Goal: Task Accomplishment & Management: Use online tool/utility

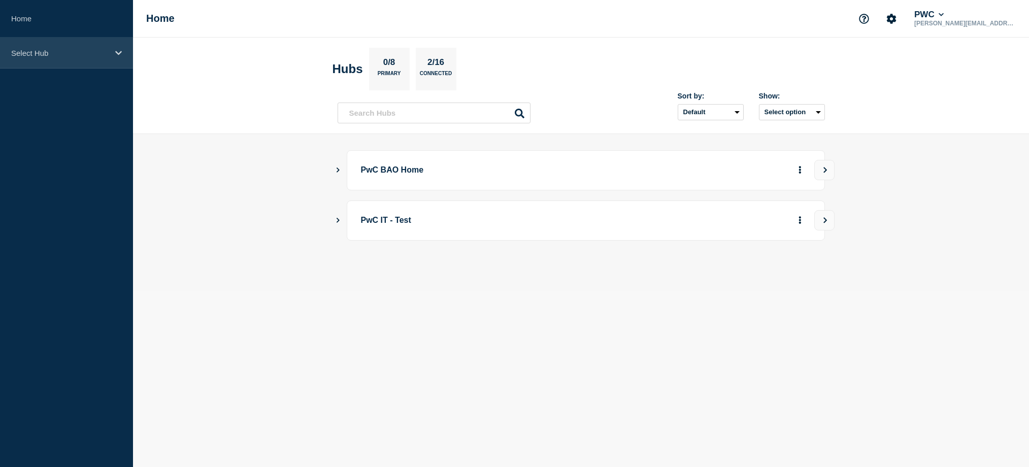
click at [90, 57] on p "Select Hub" at bounding box center [59, 53] width 97 height 9
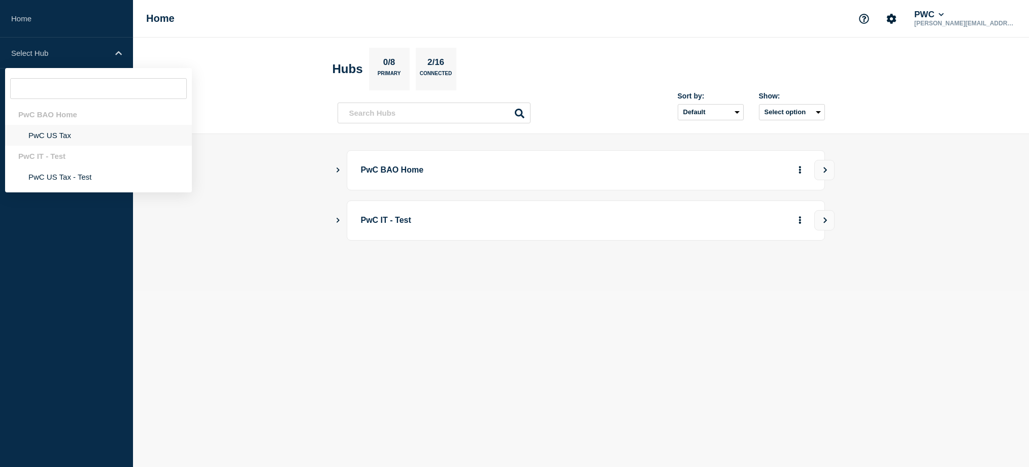
click at [47, 139] on li "PwC US Tax" at bounding box center [98, 135] width 187 height 21
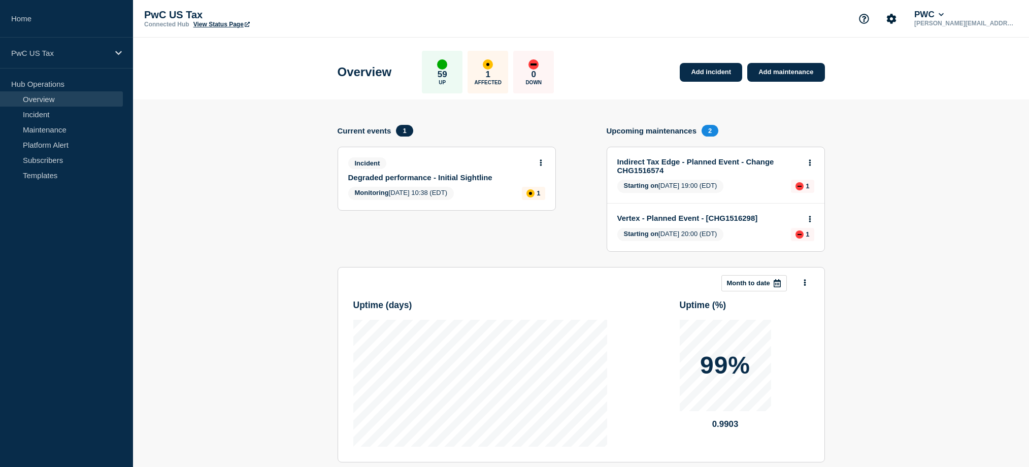
drag, startPoint x: 795, startPoint y: 74, endPoint x: 610, endPoint y: 186, distance: 216.6
click at [795, 74] on link "Add maintenance" at bounding box center [785, 72] width 77 height 19
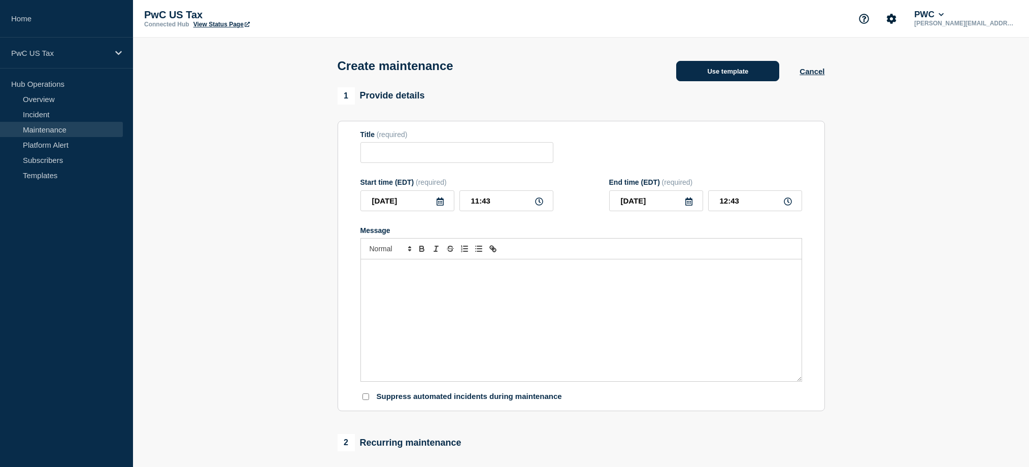
click at [730, 78] on button "Use template" at bounding box center [727, 71] width 103 height 20
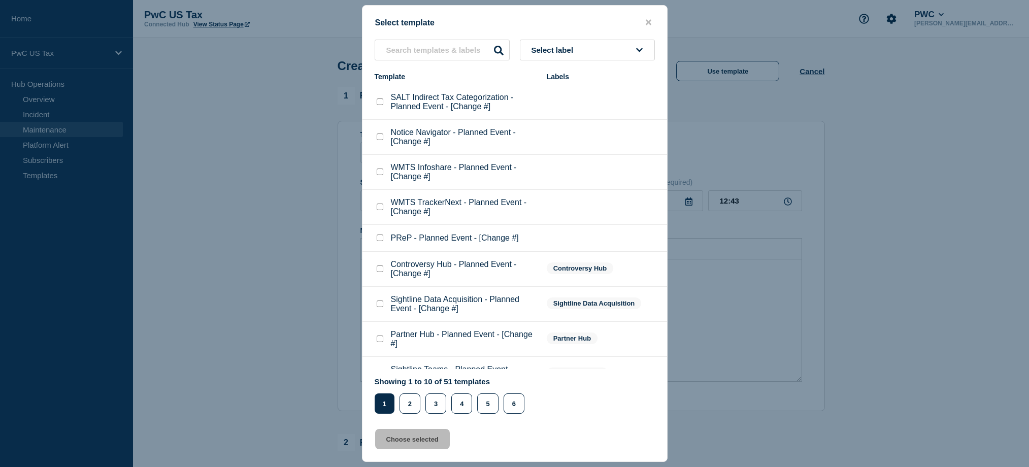
click at [381, 104] on checkbox"] "SALT Indirect Tax Categorization - Planned Event - [Change #] checkbox" at bounding box center [380, 101] width 7 height 7
checkbox checkbox"] "true"
click at [753, 136] on div at bounding box center [514, 233] width 1029 height 467
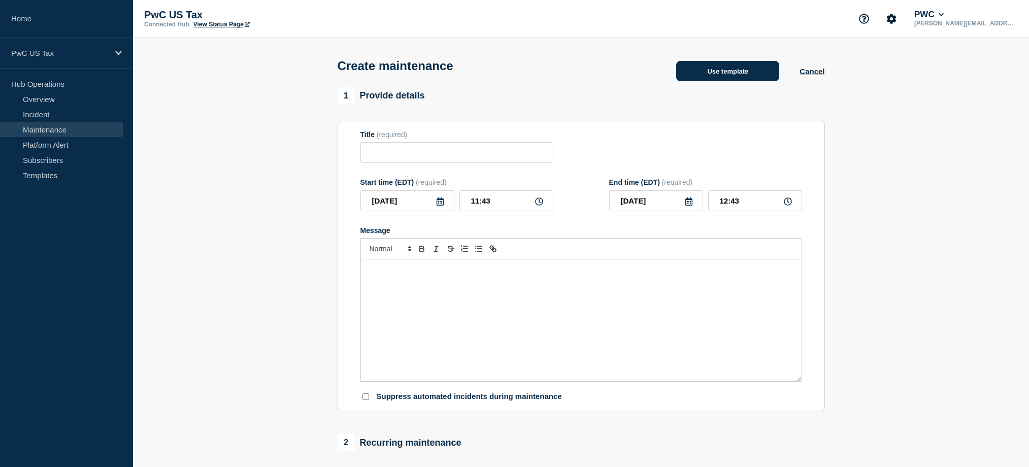
click at [749, 74] on button "Use template" at bounding box center [727, 71] width 103 height 20
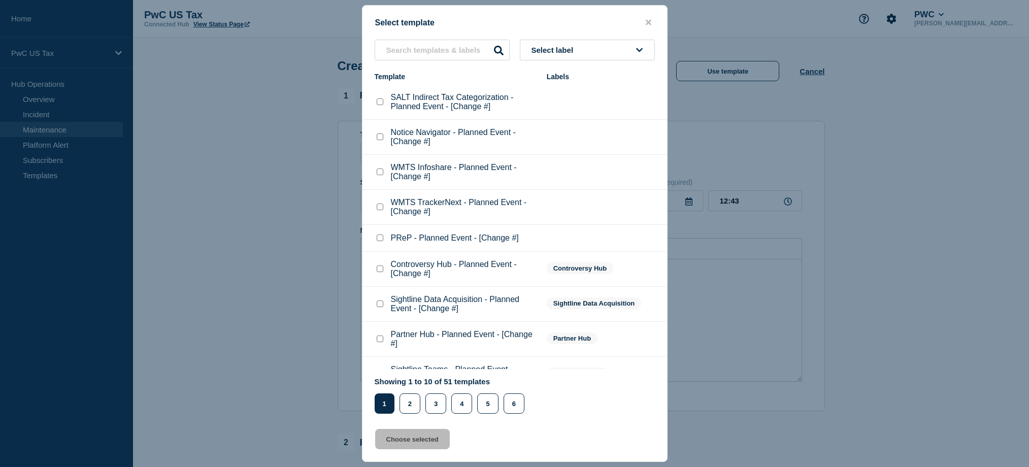
click at [479, 103] on p "SALT Indirect Tax Categorization - Planned Event - [Change #]" at bounding box center [464, 102] width 146 height 18
click at [373, 106] on li "SALT Indirect Tax Categorization - Planned Event - [Change #]" at bounding box center [514, 102] width 305 height 35
drag, startPoint x: 381, startPoint y: 104, endPoint x: 400, endPoint y: 214, distance: 112.4
click at [381, 104] on checkbox"] "SALT Indirect Tax Categorization - Planned Event - [Change #] checkbox" at bounding box center [380, 101] width 7 height 7
checkbox checkbox"] "true"
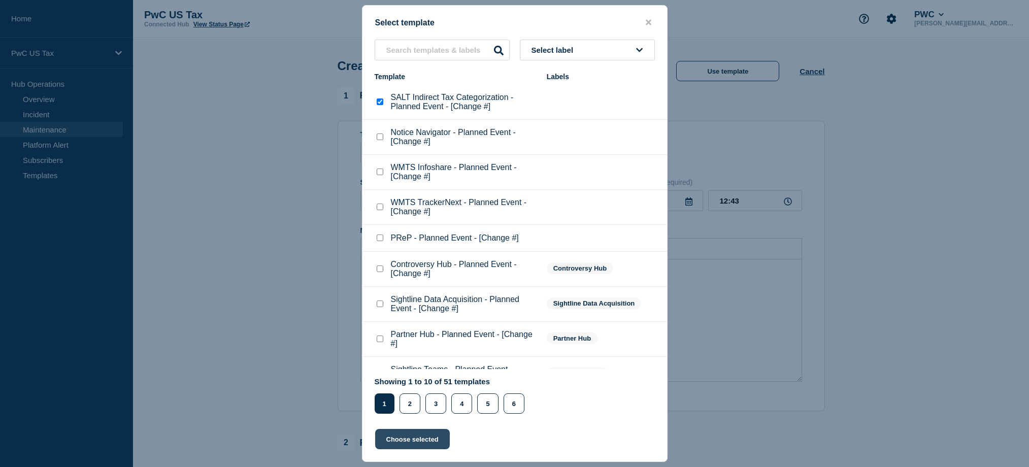
drag, startPoint x: 404, startPoint y: 440, endPoint x: 426, endPoint y: 435, distance: 22.8
click at [404, 440] on button "Choose selected" at bounding box center [412, 439] width 75 height 20
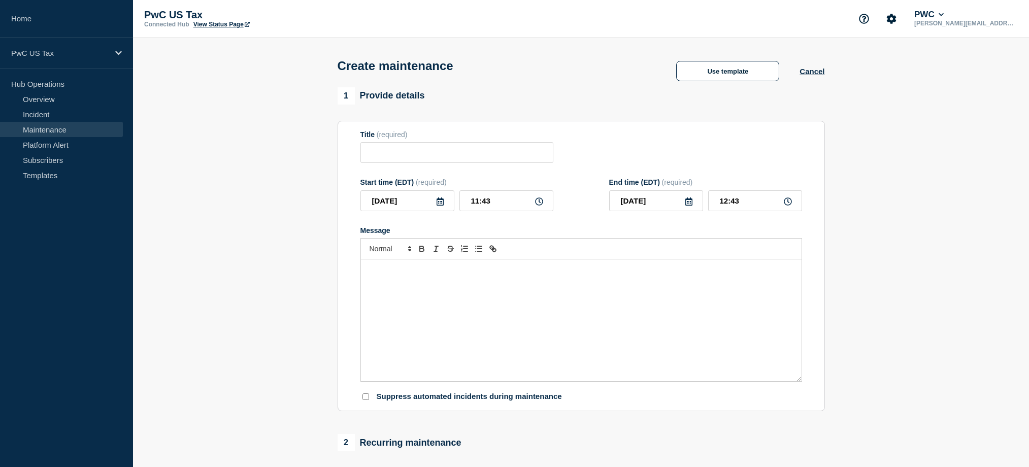
type input "SALT Indirect Tax Categorization - Planned Event - [Change #]"
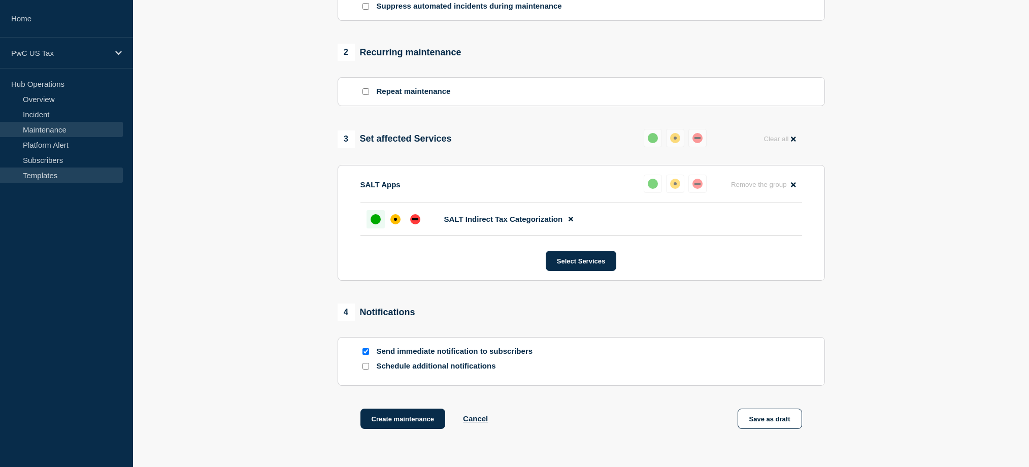
scroll to position [391, 0]
click at [362, 354] on input "Send immediate notification to subscribers" at bounding box center [365, 350] width 7 height 7
click at [363, 354] on input "Send immediate notification to subscribers" at bounding box center [365, 350] width 7 height 7
click at [364, 354] on input "Send immediate notification to subscribers" at bounding box center [365, 350] width 7 height 7
checkbox input "false"
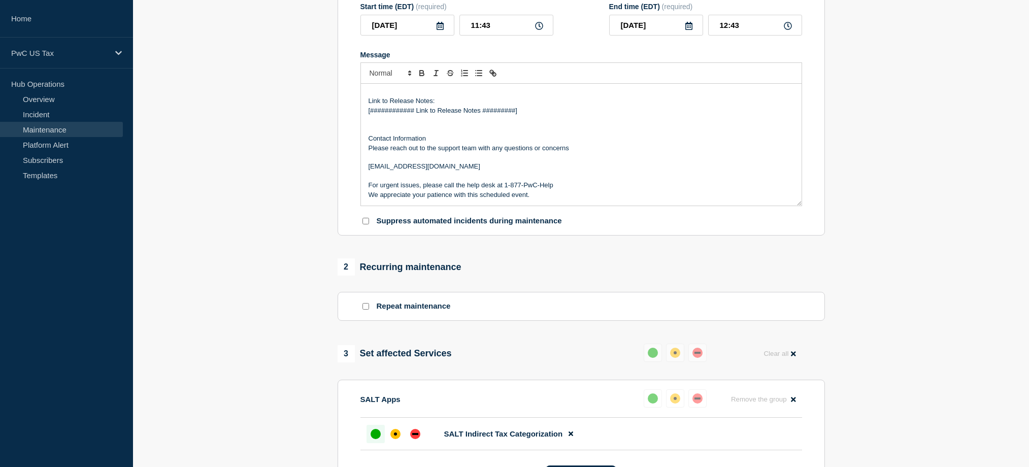
scroll to position [0, 0]
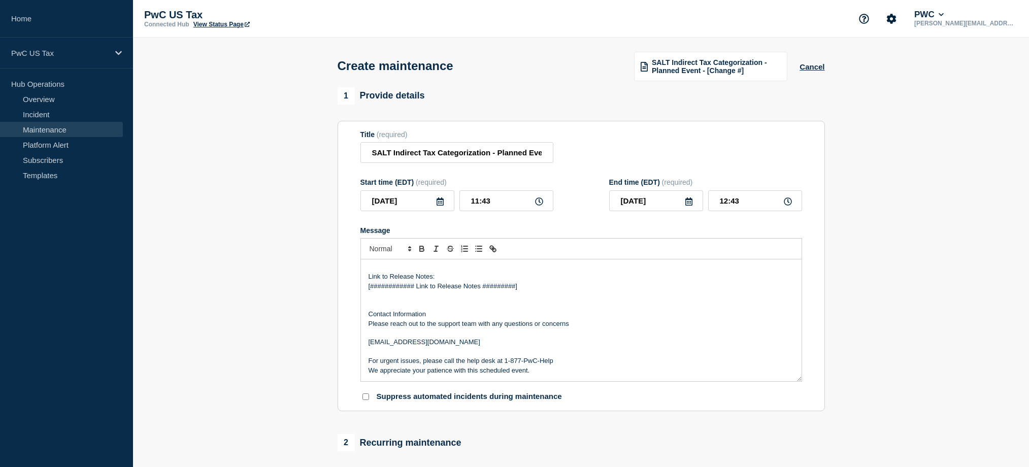
click at [51, 130] on link "Maintenance" at bounding box center [61, 129] width 123 height 15
